Goal: Information Seeking & Learning: Learn about a topic

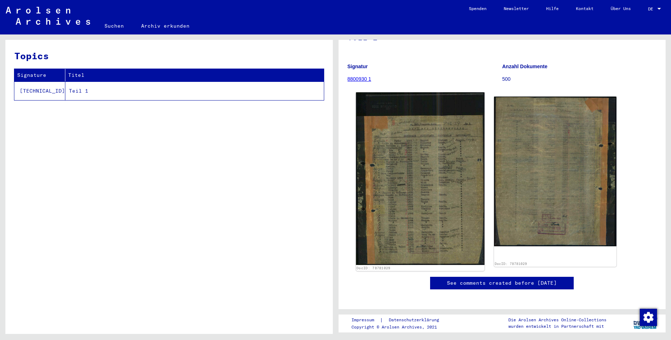
scroll to position [116, 0]
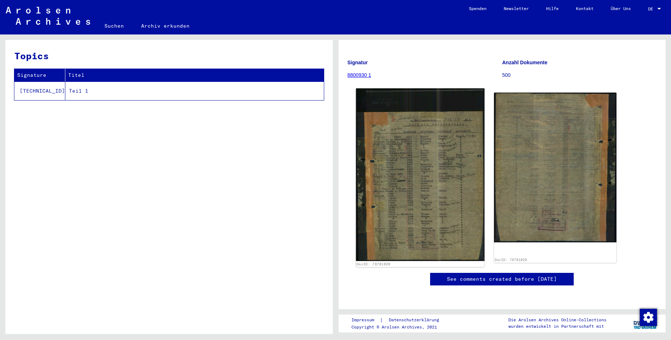
click at [418, 147] on img at bounding box center [420, 174] width 129 height 172
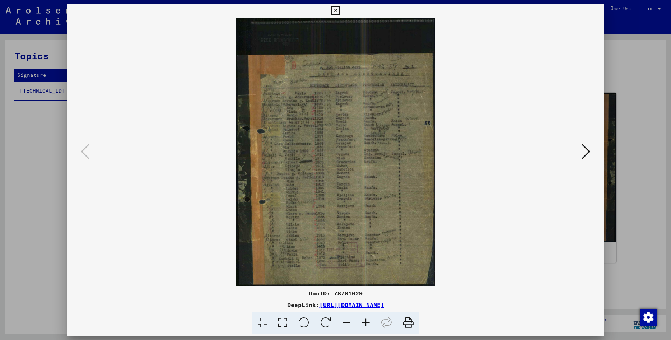
click at [340, 11] on icon at bounding box center [336, 10] width 8 height 9
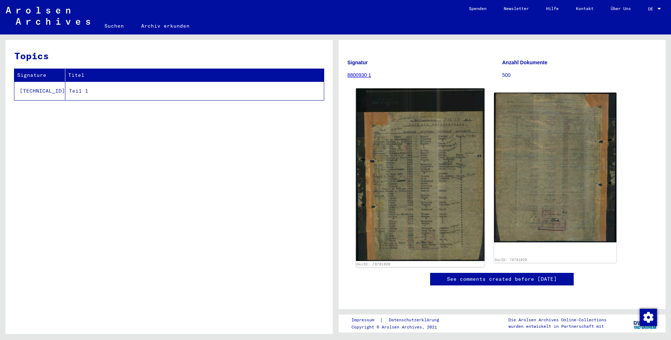
click at [421, 153] on img at bounding box center [420, 174] width 129 height 172
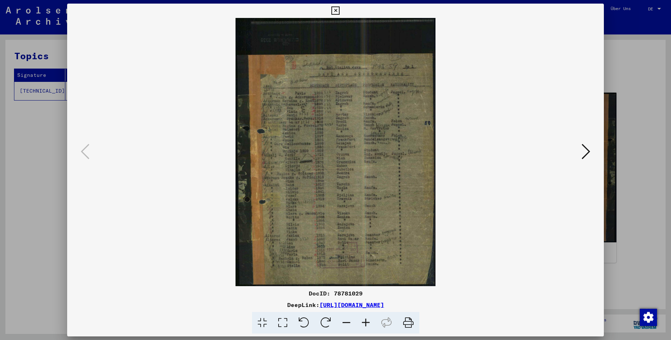
click at [340, 13] on icon at bounding box center [336, 10] width 8 height 9
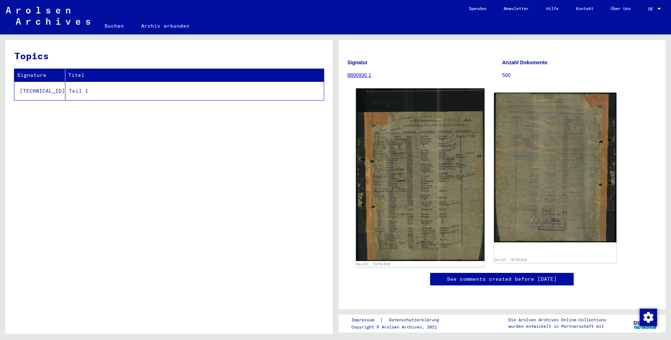
click at [391, 111] on img at bounding box center [420, 174] width 129 height 172
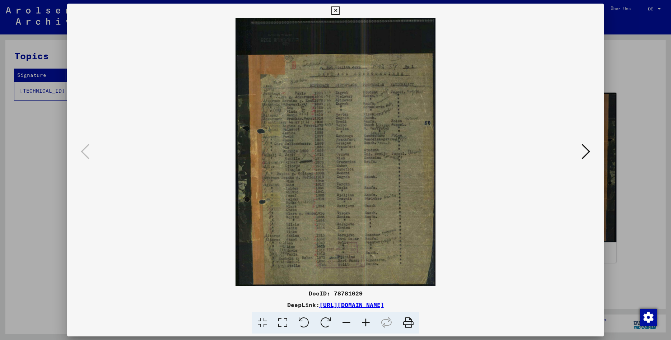
click at [366, 326] on icon at bounding box center [365, 323] width 19 height 22
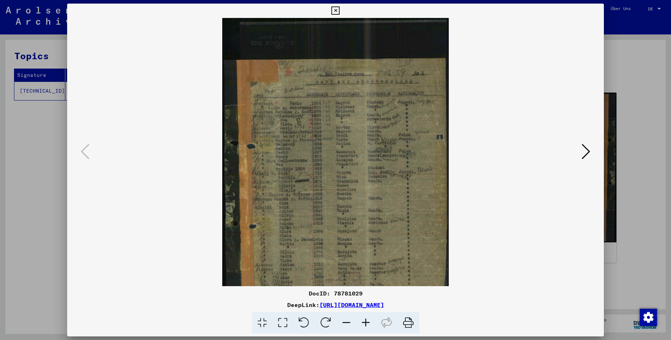
click at [366, 326] on icon at bounding box center [365, 323] width 19 height 22
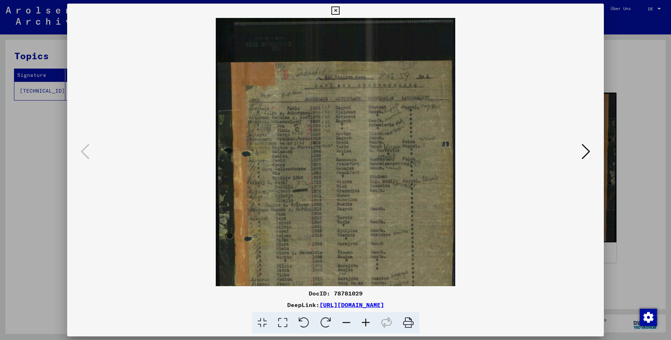
click at [366, 326] on icon at bounding box center [365, 323] width 19 height 22
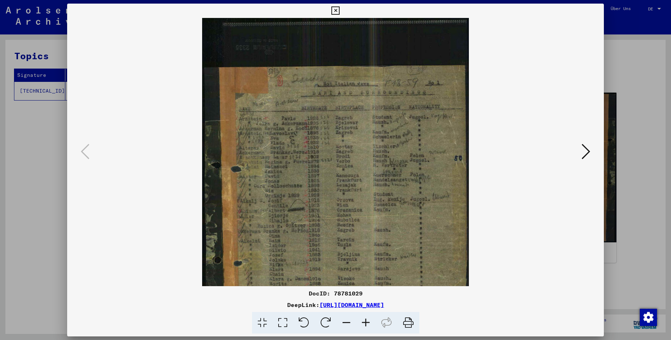
click at [366, 326] on icon at bounding box center [365, 323] width 19 height 22
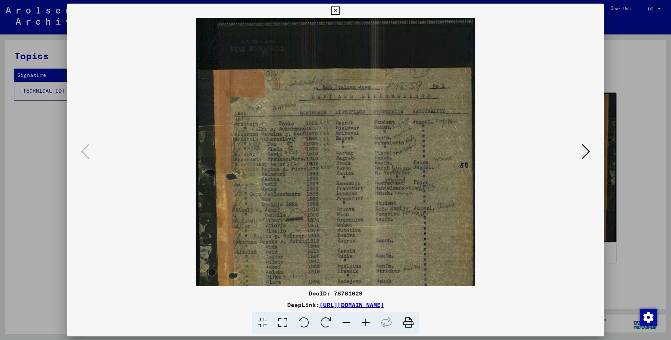
click at [366, 326] on icon at bounding box center [365, 323] width 19 height 22
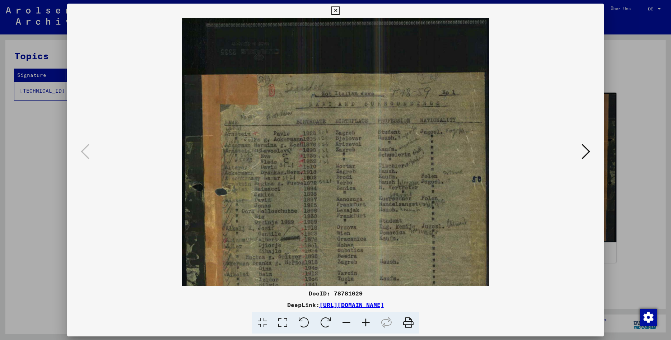
click at [366, 326] on icon at bounding box center [365, 323] width 19 height 22
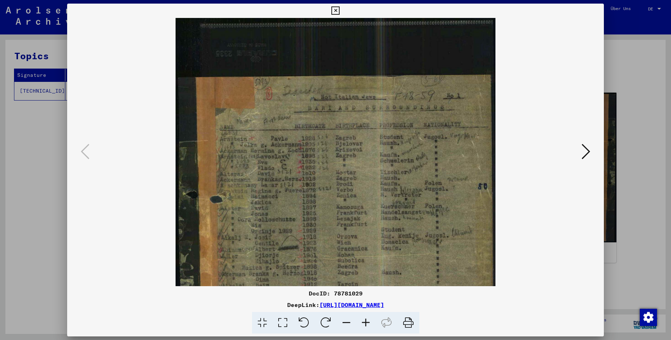
click at [366, 326] on icon at bounding box center [365, 323] width 19 height 22
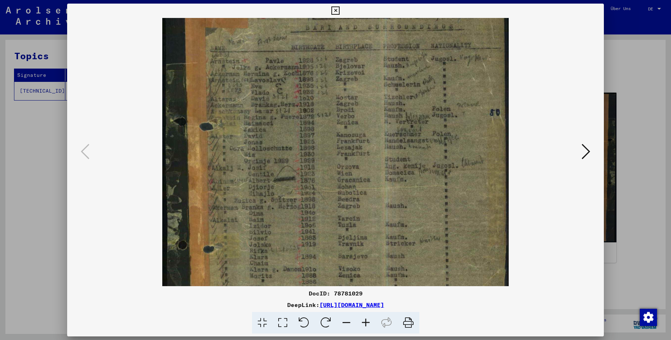
drag, startPoint x: 302, startPoint y: 216, endPoint x: 311, endPoint y: 124, distance: 92.0
click at [311, 124] on img at bounding box center [335, 163] width 347 height 466
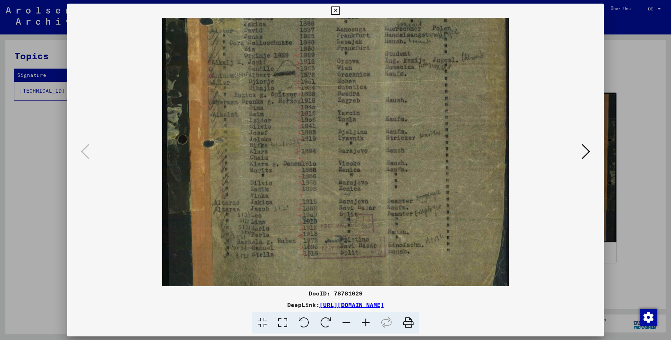
drag, startPoint x: 292, startPoint y: 227, endPoint x: 297, endPoint y: 121, distance: 106.5
click at [297, 122] on img at bounding box center [335, 57] width 347 height 466
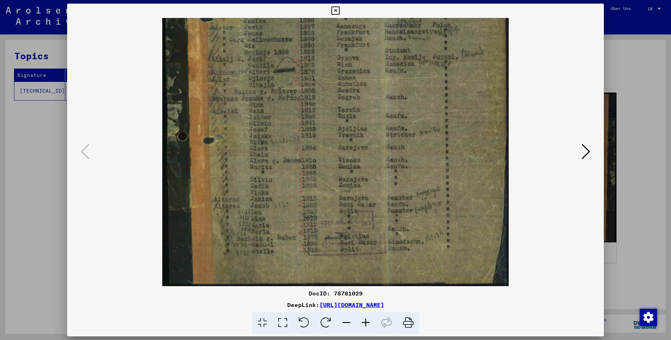
scroll to position [198, 0]
drag, startPoint x: 297, startPoint y: 204, endPoint x: 300, endPoint y: 193, distance: 11.0
click at [300, 193] on img at bounding box center [335, 53] width 347 height 466
click at [340, 10] on icon at bounding box center [336, 10] width 8 height 9
